Goal: Task Accomplishment & Management: Complete application form

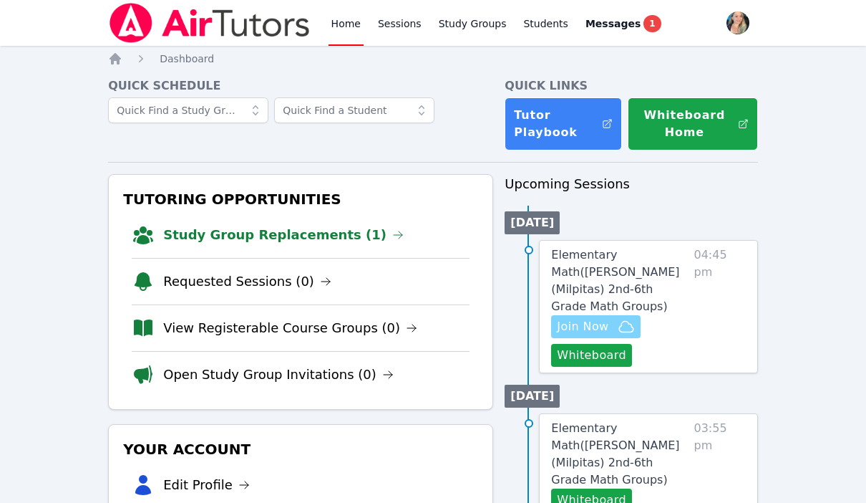
click at [585, 318] on span "Join Now" at bounding box center [583, 326] width 52 height 17
click at [580, 262] on link "Elementary Math ( Pomeroy (Milpitas) 2nd-6th Grade Math Groups )" at bounding box center [619, 280] width 137 height 69
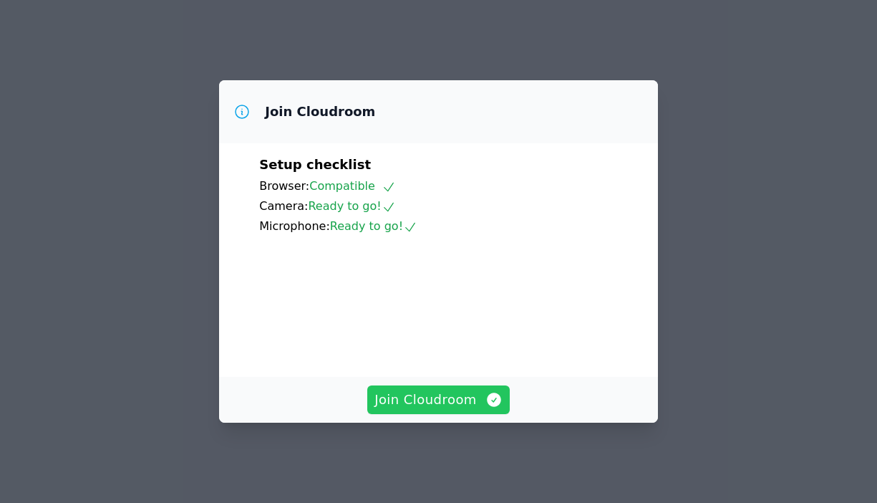
click at [453, 408] on span "Join Cloudroom" at bounding box center [438, 399] width 128 height 20
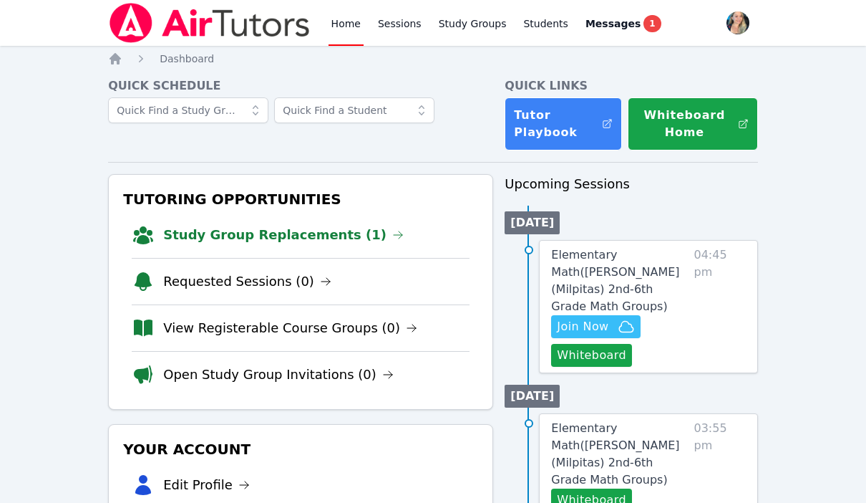
scroll to position [59, 0]
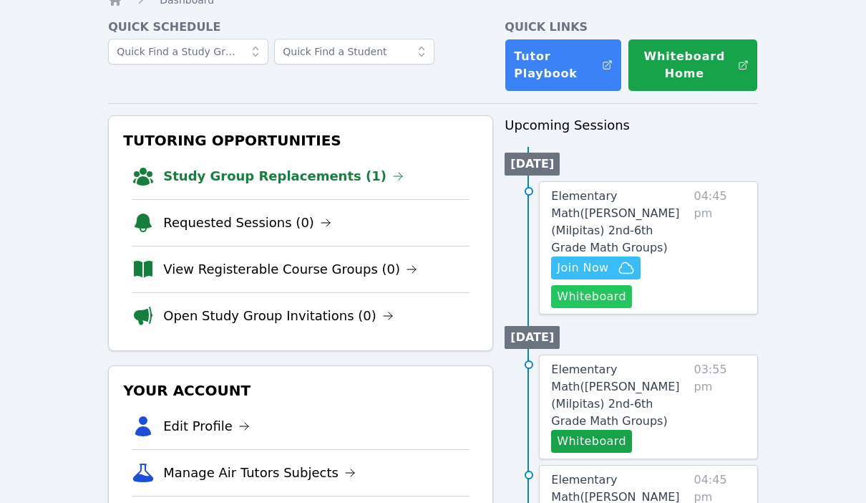
click at [584, 285] on button "Whiteboard" at bounding box center [591, 296] width 81 height 23
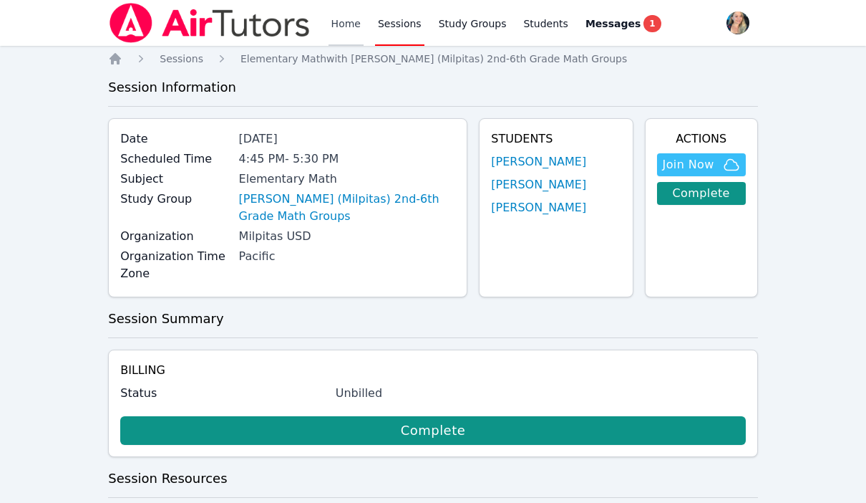
click at [340, 22] on link "Home" at bounding box center [346, 23] width 35 height 46
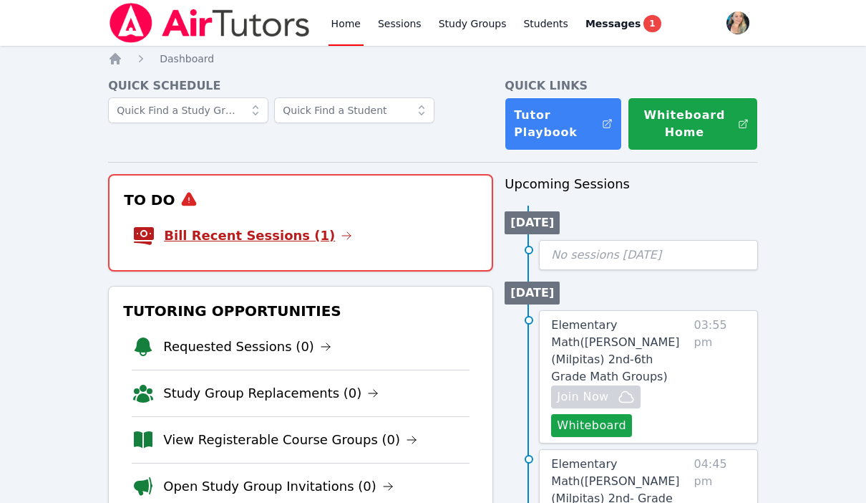
click at [268, 226] on link "Bill Recent Sessions (1)" at bounding box center [258, 236] width 188 height 20
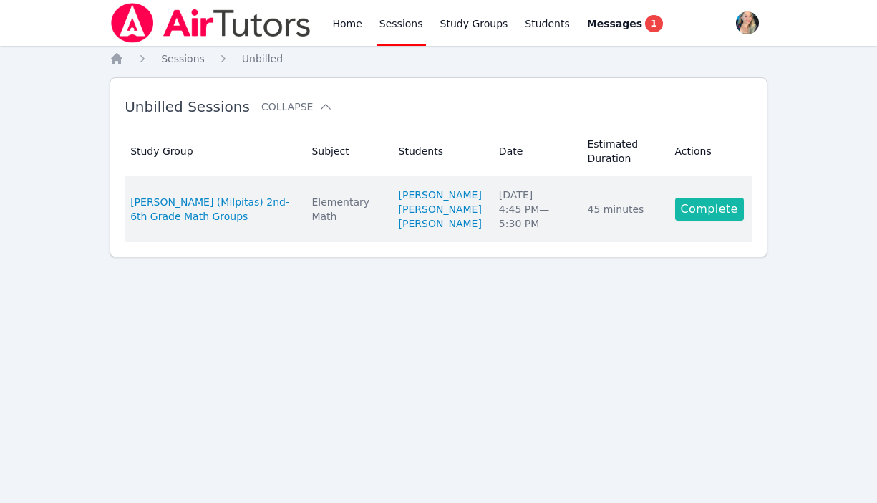
click at [714, 219] on link "Complete" at bounding box center [709, 209] width 69 height 23
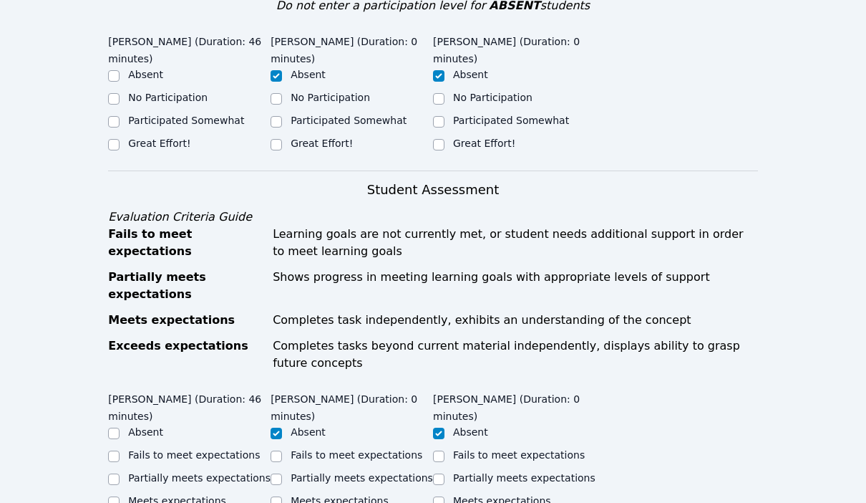
scroll to position [385, 0]
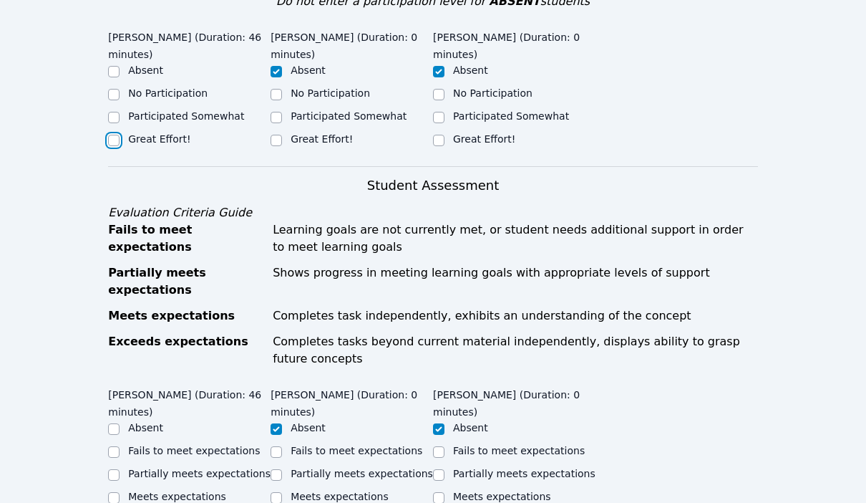
click at [118, 136] on input "Great Effort!" at bounding box center [113, 140] width 11 height 11
checkbox input "true"
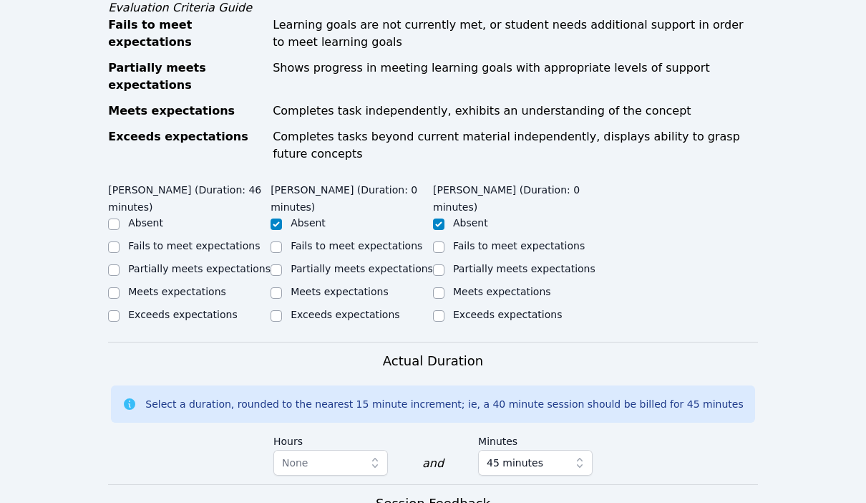
scroll to position [618, 0]
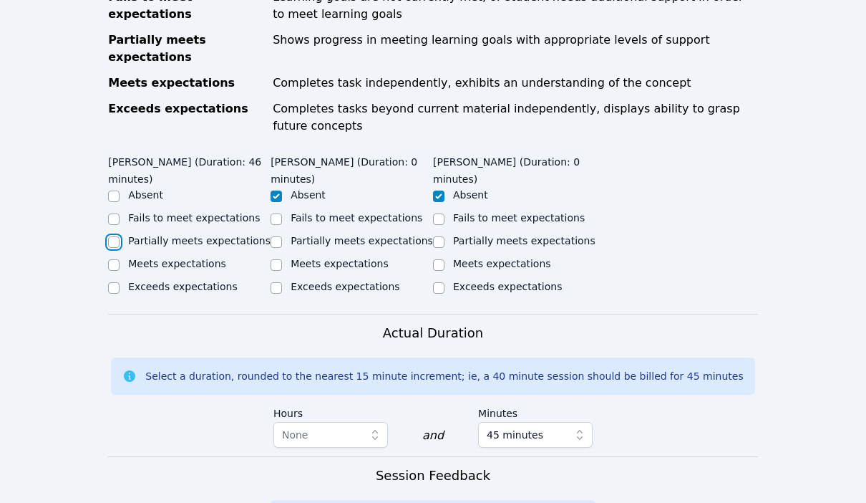
click at [119, 236] on input "Partially meets expectations" at bounding box center [113, 241] width 11 height 11
checkbox input "true"
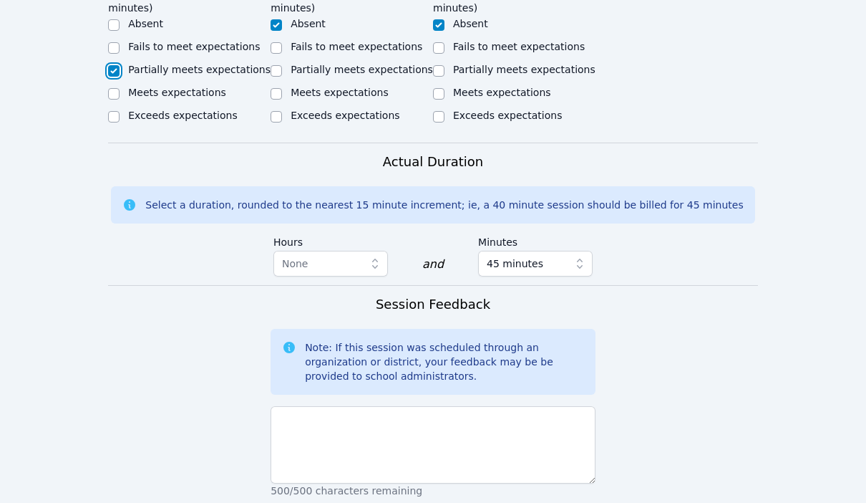
scroll to position [889, 0]
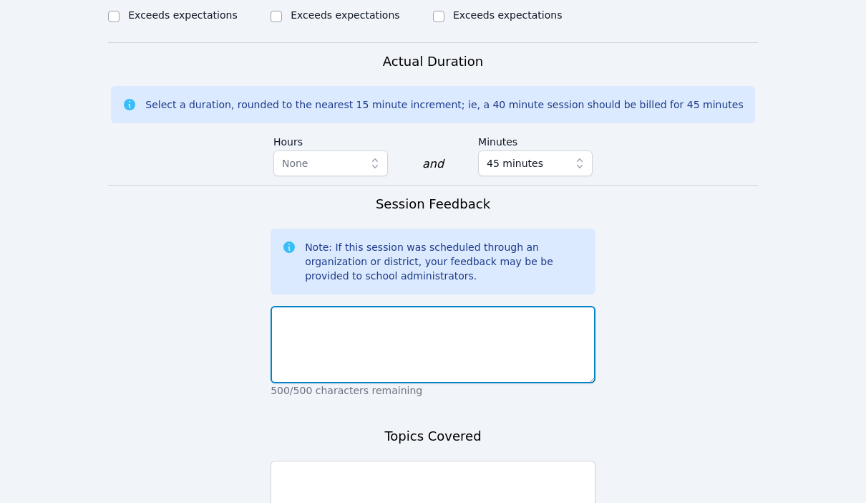
click at [366, 324] on textarea at bounding box center [433, 344] width 325 height 77
type textarea "C"
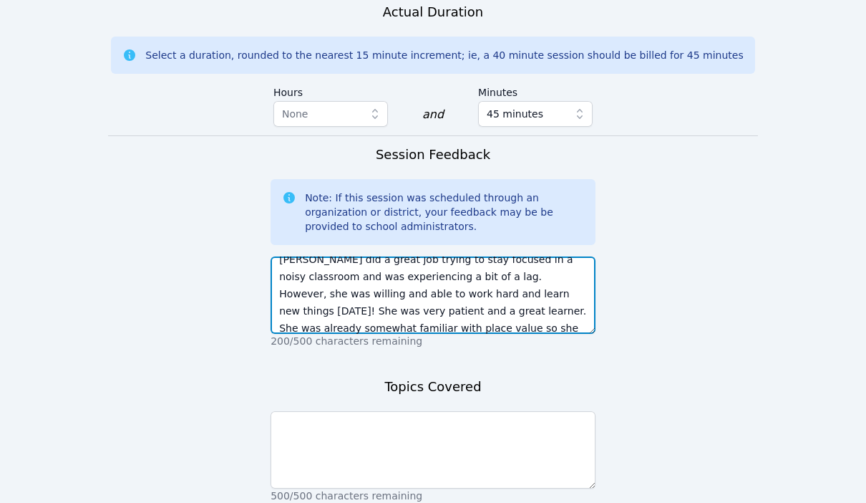
scroll to position [27, 0]
click at [379, 309] on textarea "[PERSON_NAME] did a great job trying to stay focused in a noisy classroom and w…" at bounding box center [433, 294] width 325 height 77
type textarea "[PERSON_NAME] did a great job trying to stay focused in a noisy classroom and w…"
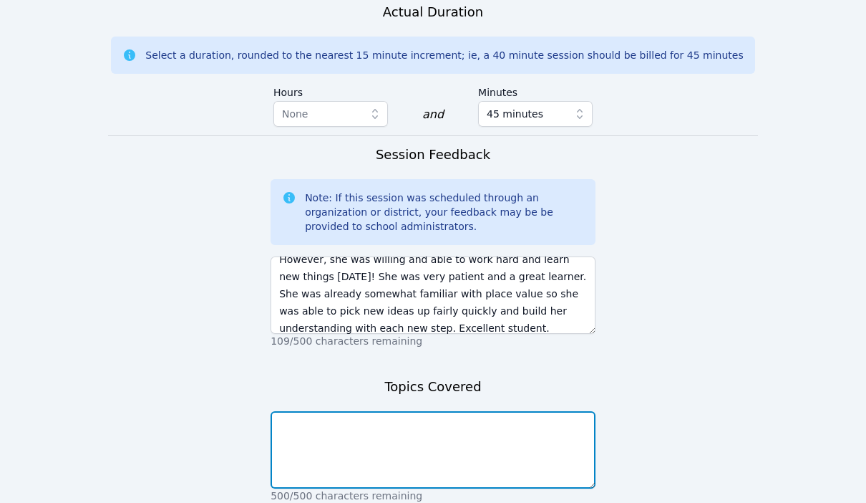
click at [380, 417] on textarea at bounding box center [433, 449] width 325 height 77
click at [354, 411] on textarea "Place value and base-ten riddles" at bounding box center [433, 449] width 325 height 77
click at [589, 411] on textarea "Place value and ended with beginning to solve base-ten riddles" at bounding box center [433, 449] width 325 height 77
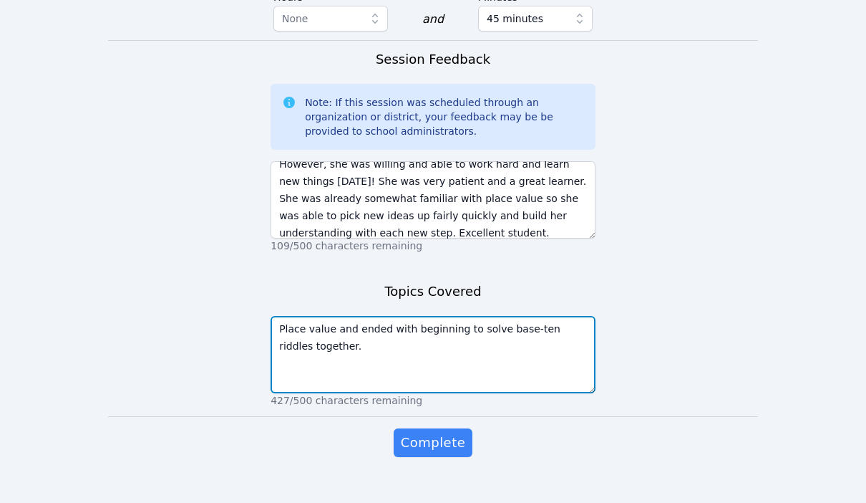
scroll to position [1039, 0]
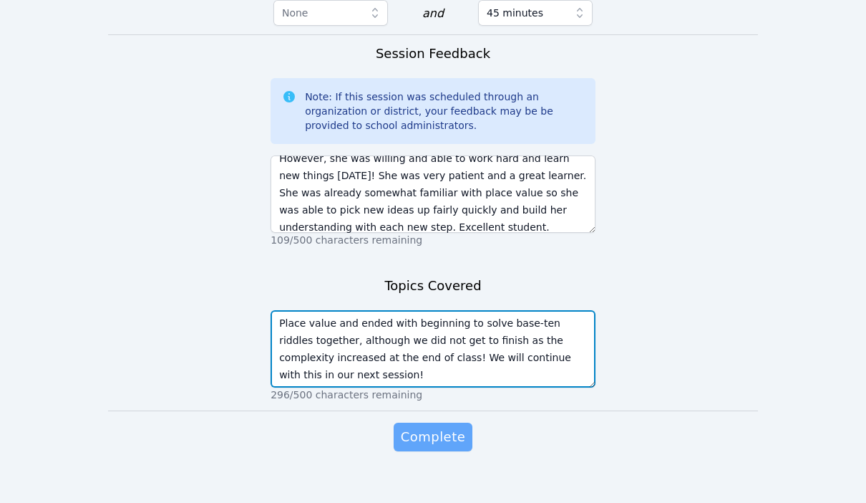
type textarea "Place value and ended with beginning to solve base-ten riddles together, althou…"
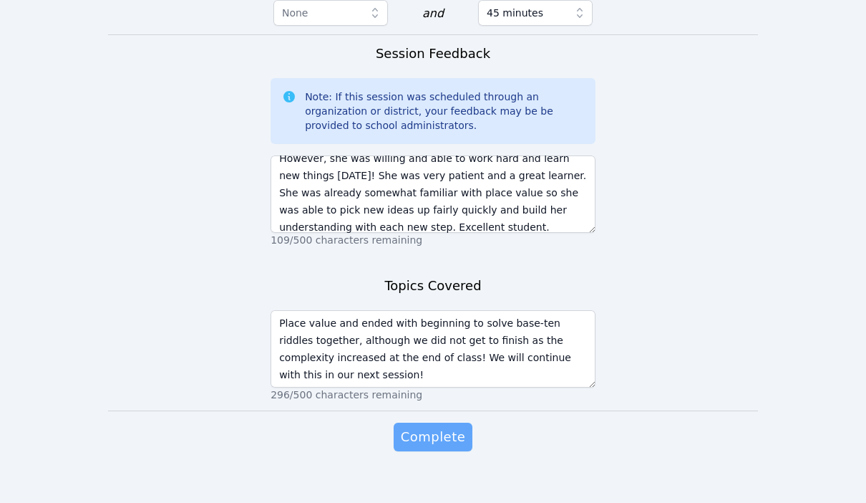
click at [425, 427] on span "Complete" at bounding box center [433, 437] width 64 height 20
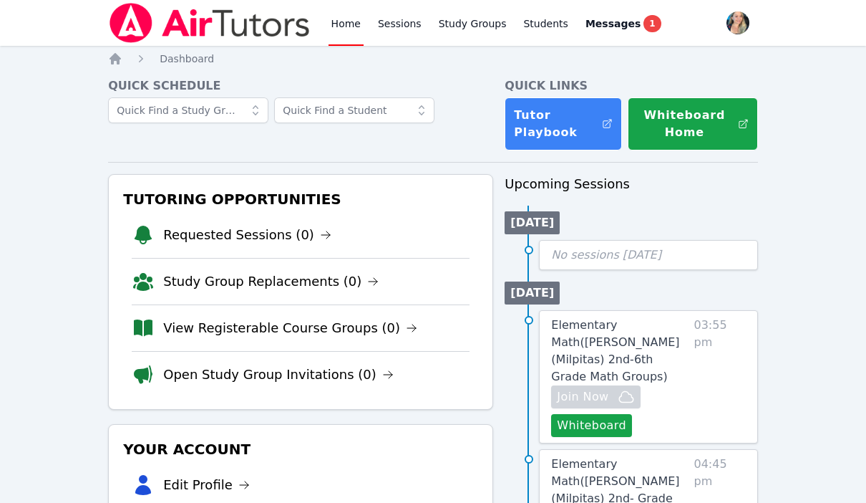
click at [342, 26] on link "Home" at bounding box center [346, 23] width 35 height 46
